Goal: Task Accomplishment & Management: Manage account settings

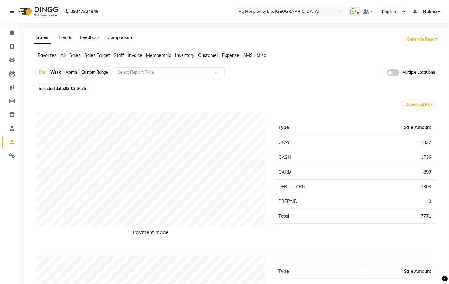
click at [135, 56] on span "Invoice" at bounding box center [135, 55] width 14 height 6
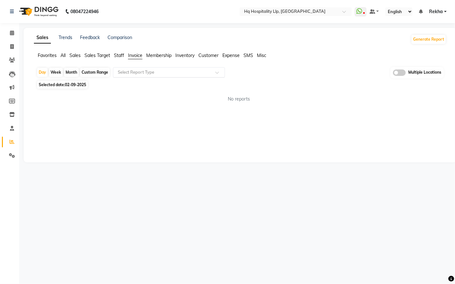
click at [149, 72] on input "text" at bounding box center [162, 72] width 92 height 6
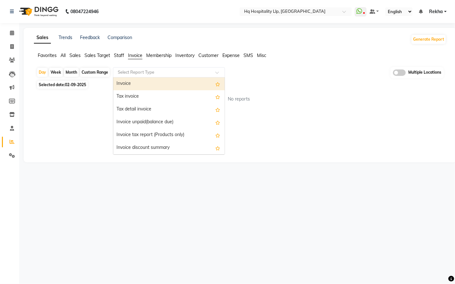
click at [144, 82] on div "Invoice" at bounding box center [168, 83] width 111 height 13
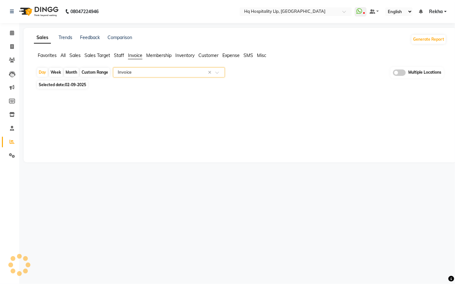
select select "full_report"
select select "csv"
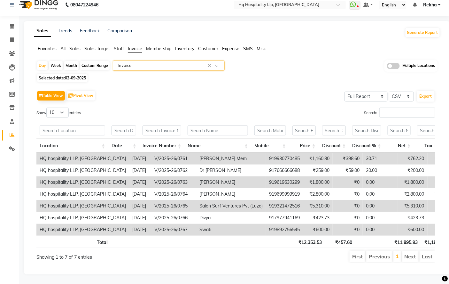
scroll to position [17, 0]
click at [266, 200] on td "919321472516" at bounding box center [284, 206] width 37 height 12
click at [201, 200] on td "Salon Surf Ventures Pvt (Luzo)" at bounding box center [231, 206] width 70 height 12
click at [207, 200] on td "Salon Surf Ventures Pvt (Luzo)" at bounding box center [231, 206] width 70 height 12
click at [14, 36] on span at bounding box center [11, 39] width 11 height 7
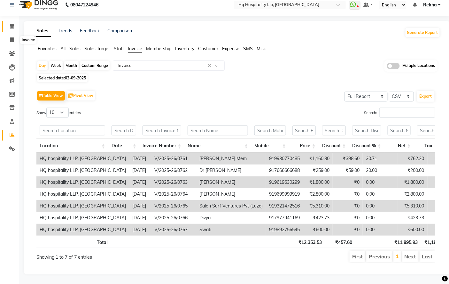
select select "7197"
select select "service"
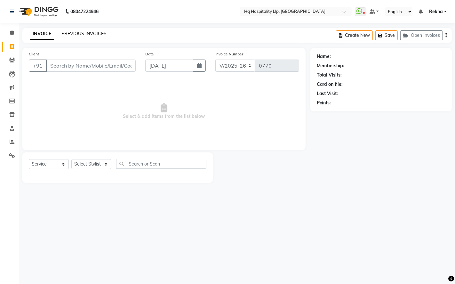
click at [79, 31] on link "PREVIOUS INVOICES" at bounding box center [83, 34] width 45 height 6
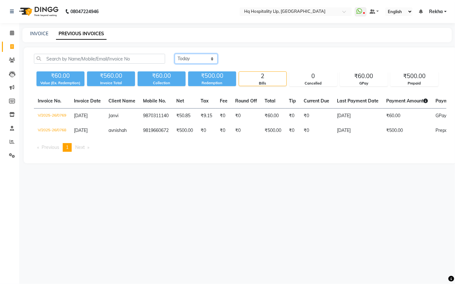
drag, startPoint x: 207, startPoint y: 56, endPoint x: 192, endPoint y: 62, distance: 15.9
click at [207, 56] on select "Today Yesterday Custom Range" at bounding box center [196, 59] width 43 height 10
select select "yesterday"
click at [175, 54] on select "Today Yesterday Custom Range" at bounding box center [196, 59] width 43 height 10
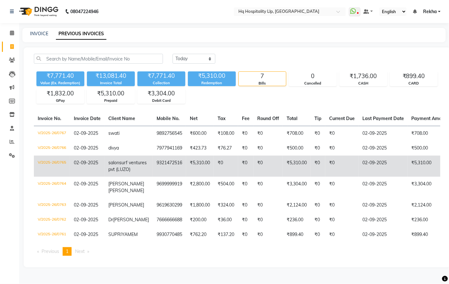
click at [283, 164] on td "₹5,310.00" at bounding box center [297, 165] width 28 height 21
